Goal: Transaction & Acquisition: Download file/media

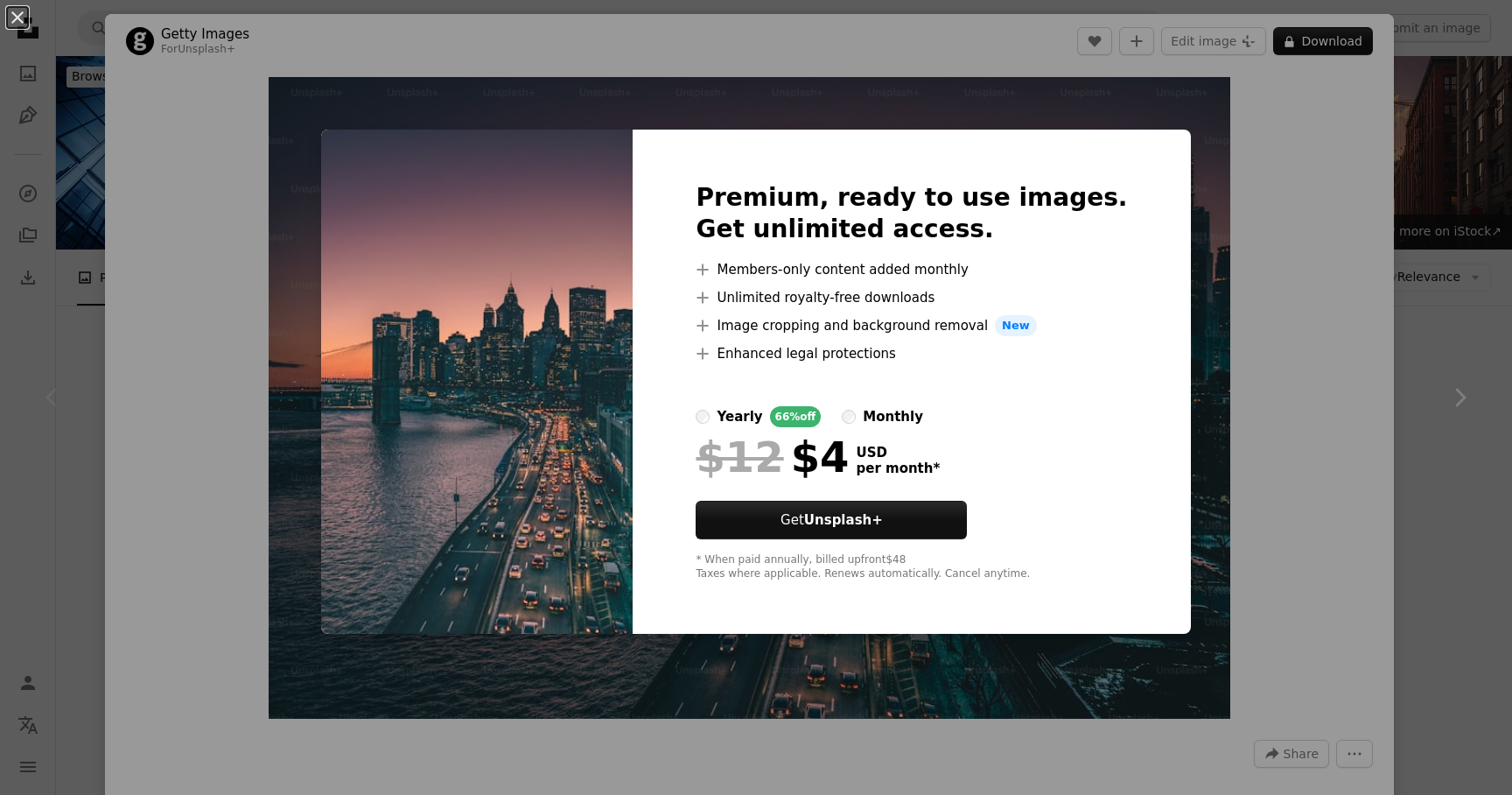
click at [1332, 255] on div "An X shape Premium, ready to use images. Get unlimited access. A plus sign Memb…" at bounding box center [756, 397] width 1512 height 795
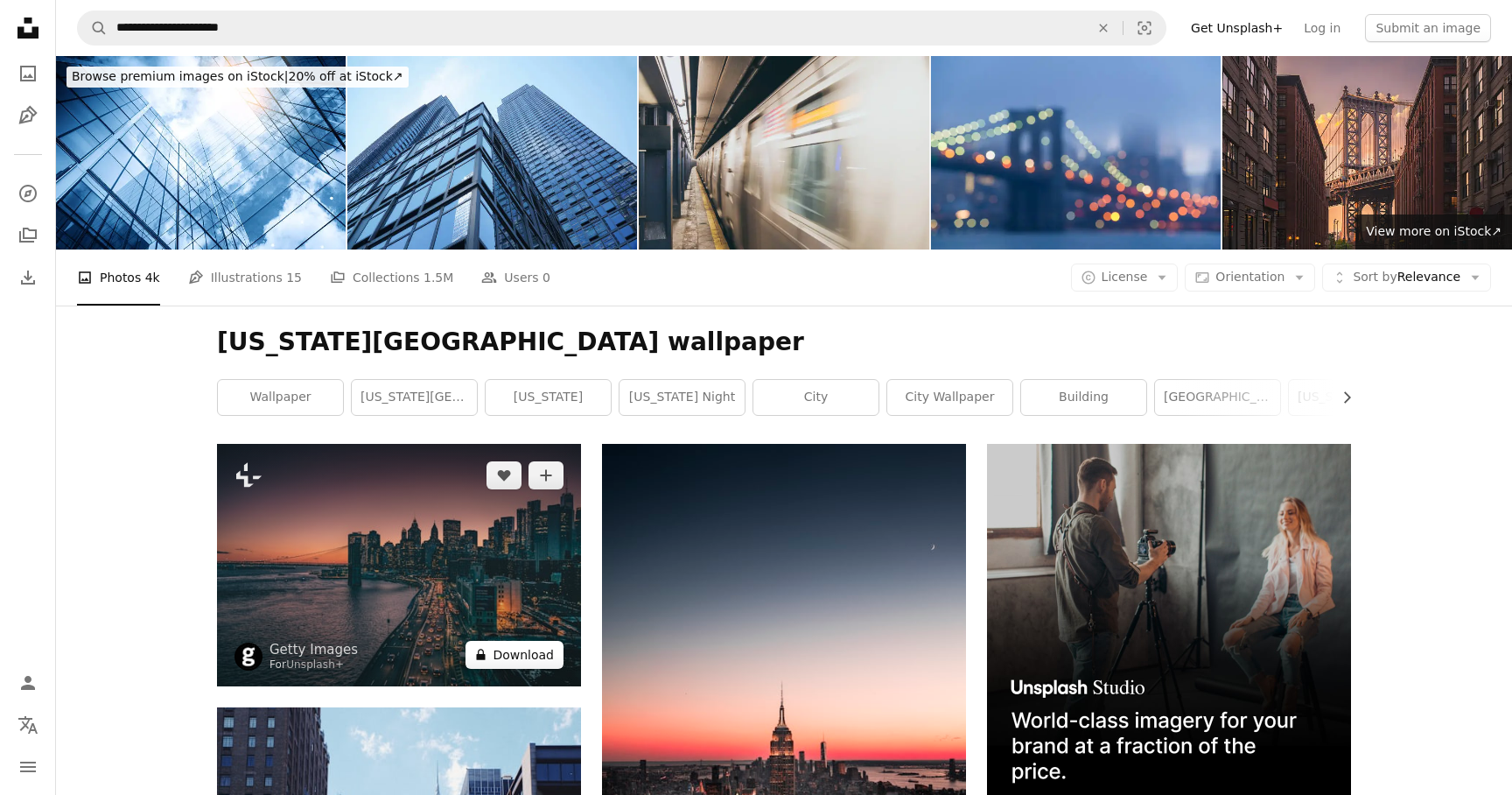
click at [506, 640] on button "A lock Download" at bounding box center [514, 654] width 98 height 28
